Goal: Transaction & Acquisition: Purchase product/service

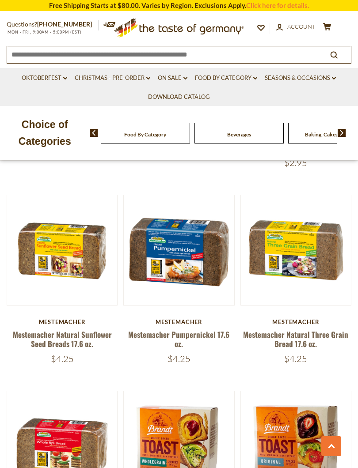
scroll to position [2142, 0]
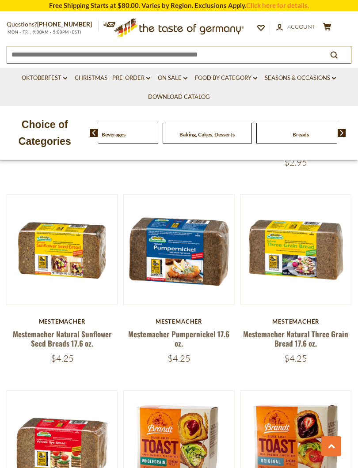
click at [64, 137] on div "Food By Category" at bounding box center [19, 133] width 89 height 21
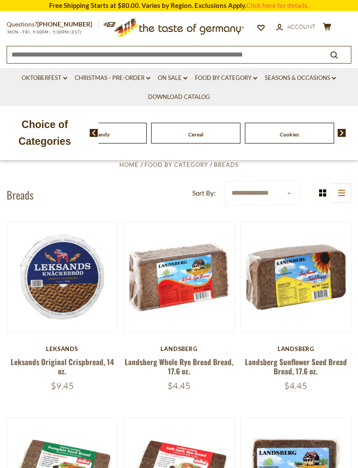
scroll to position [131, 0]
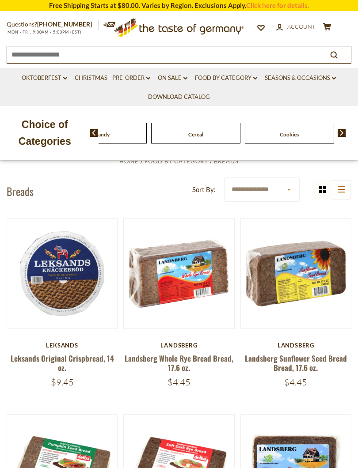
click at [276, 193] on select "**********" at bounding box center [262, 190] width 76 height 24
select select "**********"
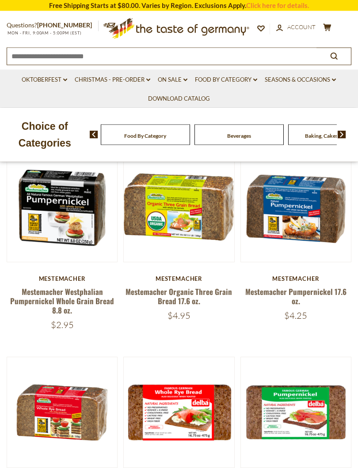
scroll to position [198, 0]
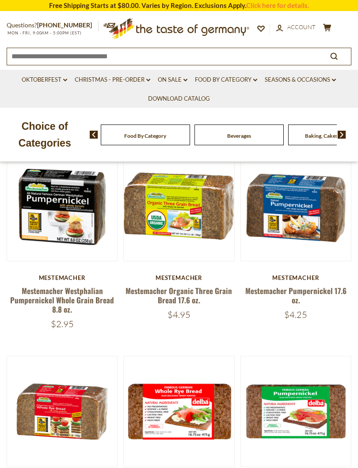
click at [23, 294] on link "Mestemacher Westphalian Pumpernickel Whole Grain Bread 8.8 oz." at bounding box center [62, 300] width 104 height 30
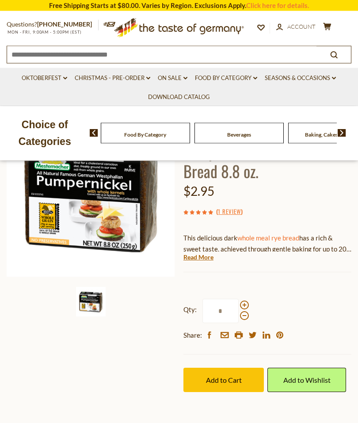
scroll to position [93, 0]
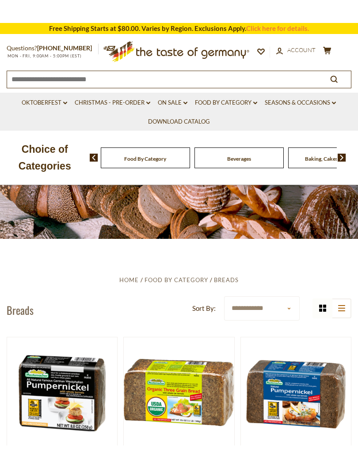
scroll to position [36, 0]
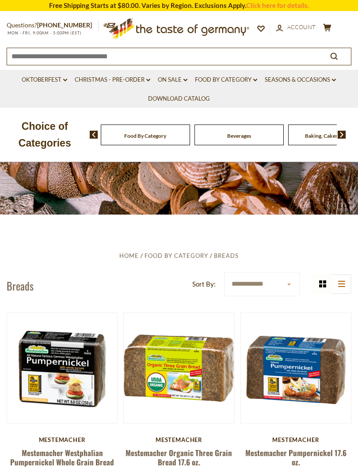
click at [285, 286] on select "**********" at bounding box center [262, 284] width 76 height 24
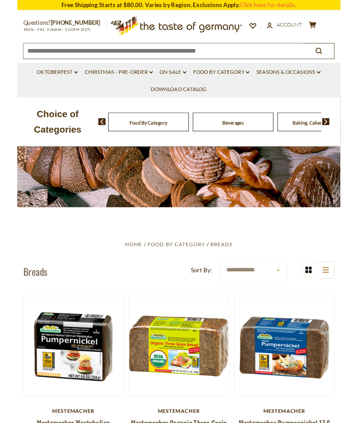
scroll to position [20, 0]
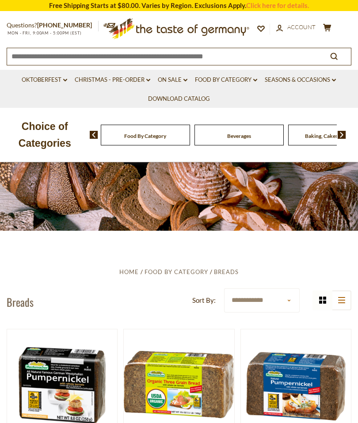
click at [350, 298] on button "list icon" at bounding box center [341, 300] width 20 height 20
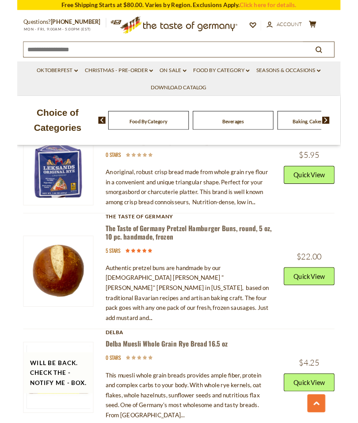
scroll to position [3773, 0]
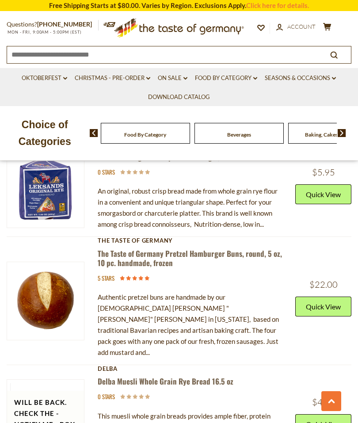
click at [254, 77] on icon "dropdown_arrow" at bounding box center [255, 78] width 4 height 3
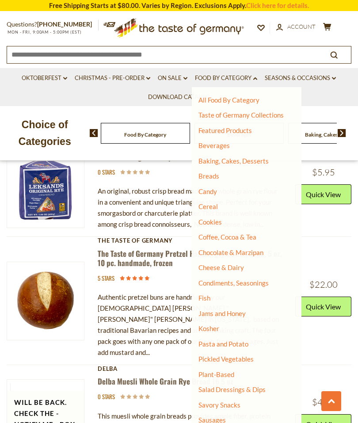
click at [213, 178] on link "Breads" at bounding box center [208, 176] width 21 height 8
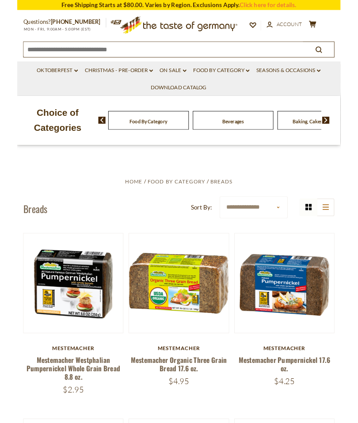
scroll to position [84, 0]
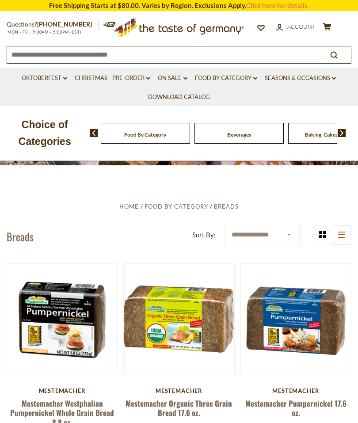
click at [286, 227] on select "**********" at bounding box center [262, 235] width 76 height 24
select select "********"
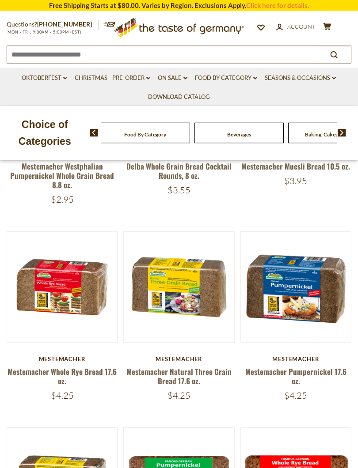
scroll to position [325, 0]
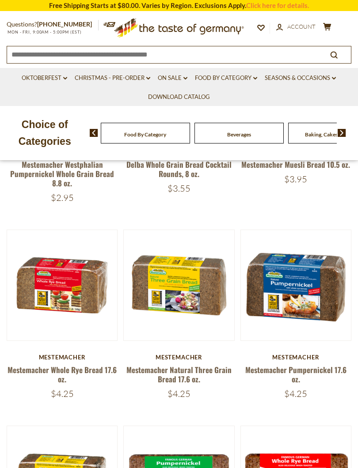
click at [57, 153] on button "Quick View" at bounding box center [62, 143] width 60 height 20
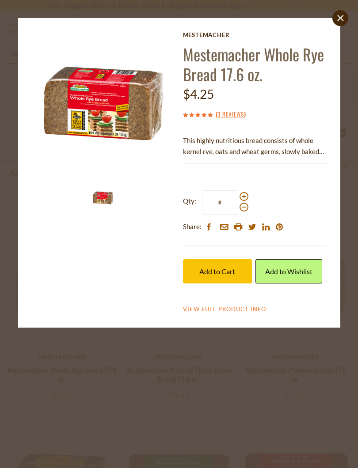
click at [99, 201] on img at bounding box center [103, 197] width 25 height 25
click at [81, 112] on img at bounding box center [103, 103] width 144 height 144
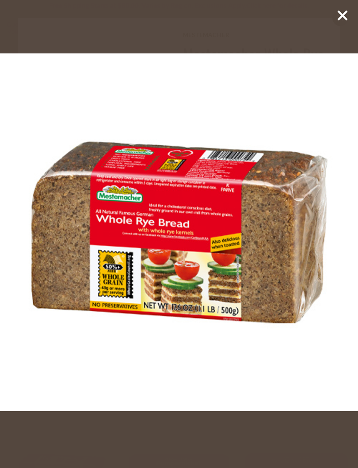
click at [341, 22] on icon at bounding box center [342, 15] width 13 height 13
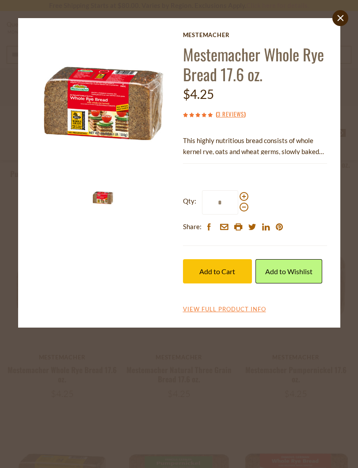
click at [188, 308] on link "View Full Product Info" at bounding box center [224, 310] width 83 height 8
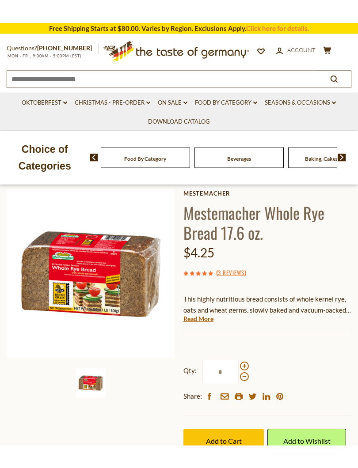
scroll to position [41, 0]
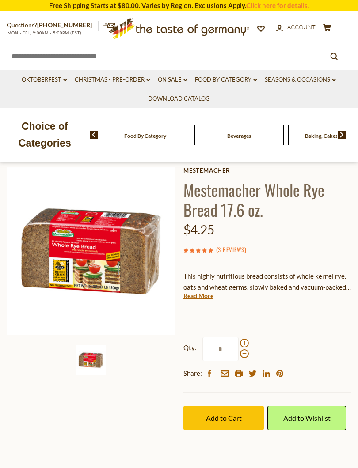
click at [189, 297] on link "Read More" at bounding box center [198, 295] width 30 height 9
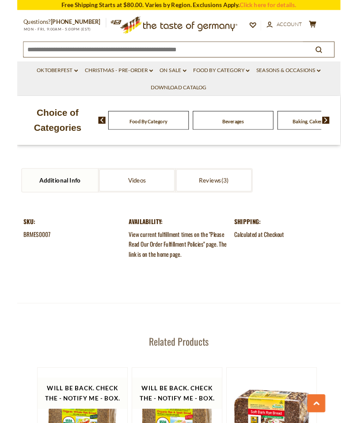
scroll to position [1003, 0]
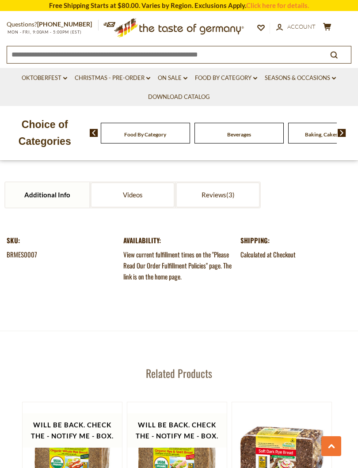
click at [38, 184] on link "Additional Info" at bounding box center [47, 194] width 84 height 25
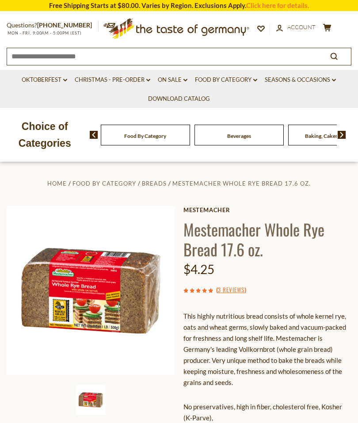
click at [63, 287] on img at bounding box center [91, 290] width 168 height 168
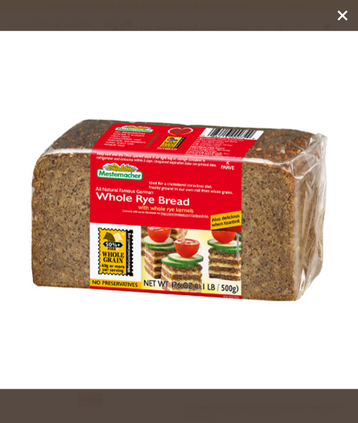
click at [339, 21] on icon at bounding box center [342, 15] width 13 height 13
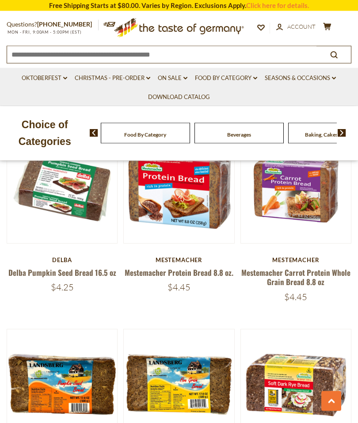
scroll to position [1199, 0]
